Goal: Information Seeking & Learning: Learn about a topic

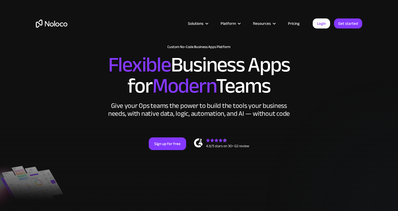
click at [300, 24] on link "Pricing" at bounding box center [294, 23] width 25 height 7
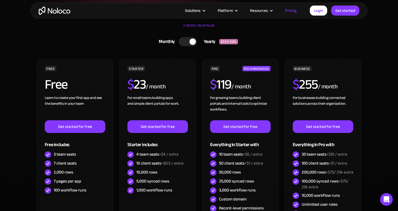
scroll to position [116, 0]
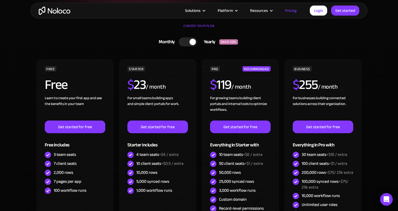
click at [189, 43] on div at bounding box center [188, 41] width 18 height 9
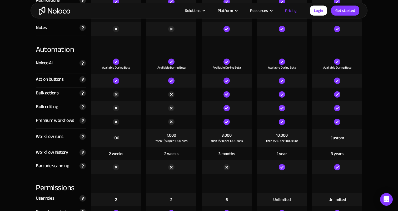
scroll to position [1002, 0]
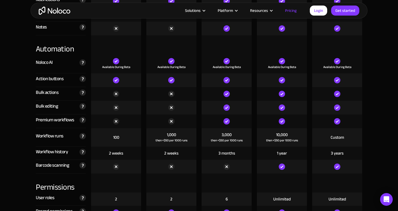
drag, startPoint x: 192, startPoint y: 95, endPoint x: 158, endPoint y: 91, distance: 34.2
click at [158, 91] on div at bounding box center [171, 94] width 50 height 14
drag, startPoint x: 158, startPoint y: 91, endPoint x: 198, endPoint y: 94, distance: 39.6
click at [198, 94] on div at bounding box center [171, 94] width 55 height 14
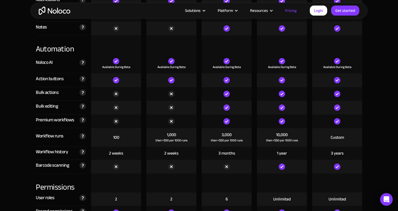
click at [198, 94] on div at bounding box center [171, 94] width 55 height 14
drag, startPoint x: 157, startPoint y: 87, endPoint x: 197, endPoint y: 99, distance: 41.6
click at [197, 99] on div at bounding box center [171, 94] width 55 height 14
drag, startPoint x: 189, startPoint y: 95, endPoint x: 164, endPoint y: 93, distance: 24.9
click at [164, 93] on div at bounding box center [171, 94] width 50 height 14
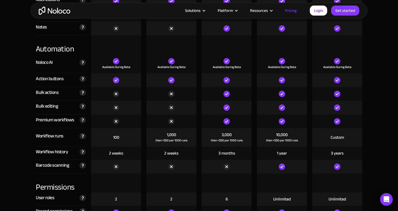
click at [164, 93] on div at bounding box center [171, 94] width 50 height 14
drag, startPoint x: 164, startPoint y: 93, endPoint x: 167, endPoint y: 95, distance: 4.1
click at [167, 95] on div at bounding box center [171, 94] width 50 height 14
click at [176, 97] on div at bounding box center [171, 94] width 50 height 14
drag, startPoint x: 186, startPoint y: 91, endPoint x: 161, endPoint y: 91, distance: 25.0
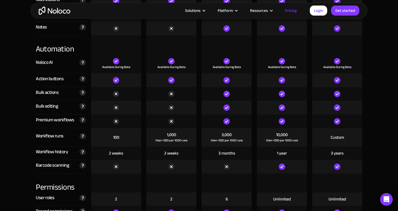
click at [161, 91] on div at bounding box center [171, 94] width 50 height 14
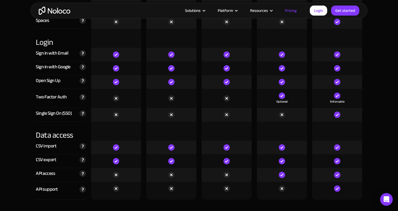
scroll to position [1699, 0]
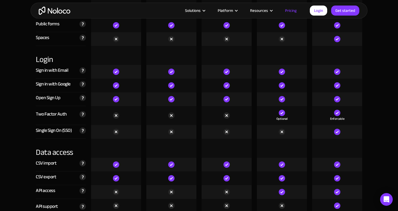
drag, startPoint x: 175, startPoint y: 117, endPoint x: 163, endPoint y: 116, distance: 12.1
click at [163, 116] on div at bounding box center [171, 115] width 50 height 19
drag, startPoint x: 165, startPoint y: 130, endPoint x: 180, endPoint y: 132, distance: 14.9
click at [180, 132] on div at bounding box center [171, 132] width 50 height 14
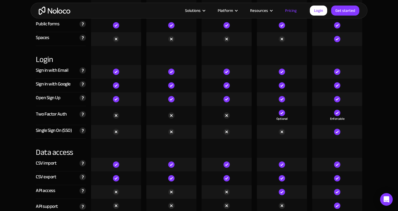
click at [180, 132] on div at bounding box center [171, 132] width 50 height 14
drag, startPoint x: 180, startPoint y: 132, endPoint x: 172, endPoint y: 132, distance: 7.9
click at [172, 132] on div at bounding box center [171, 132] width 50 height 14
click at [166, 113] on div at bounding box center [171, 115] width 50 height 19
drag, startPoint x: 183, startPoint y: 114, endPoint x: 113, endPoint y: 113, distance: 70.1
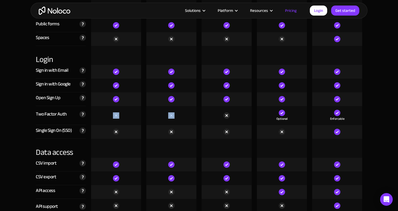
click at [113, 113] on div "Two Factor Auth Add a second layer of security to your app by enabling Two Fact…" at bounding box center [199, 115] width 332 height 19
click at [170, 120] on div at bounding box center [171, 115] width 50 height 19
